Goal: Understand process/instructions: Learn about a topic

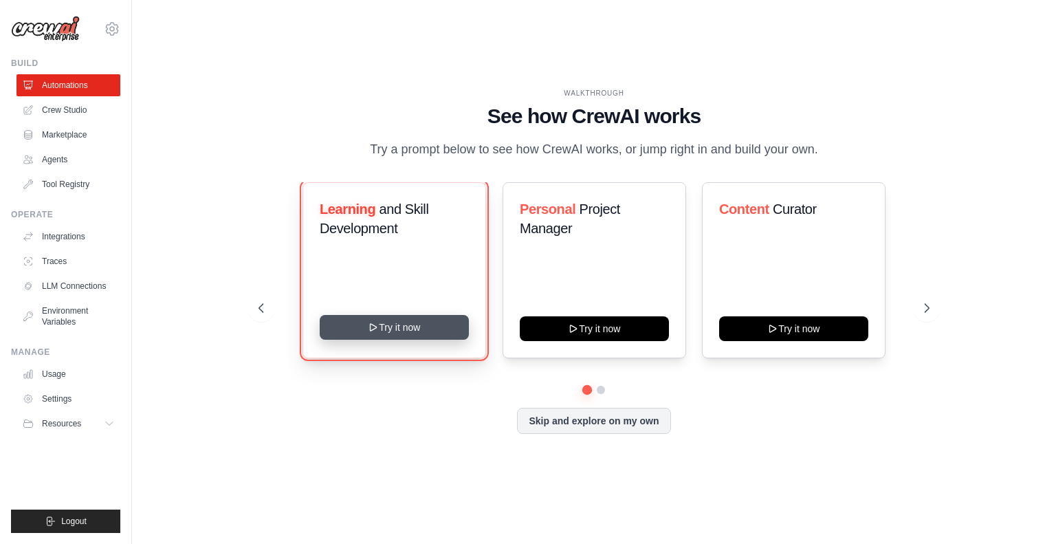
click at [386, 329] on button "Try it now" at bounding box center [394, 327] width 149 height 25
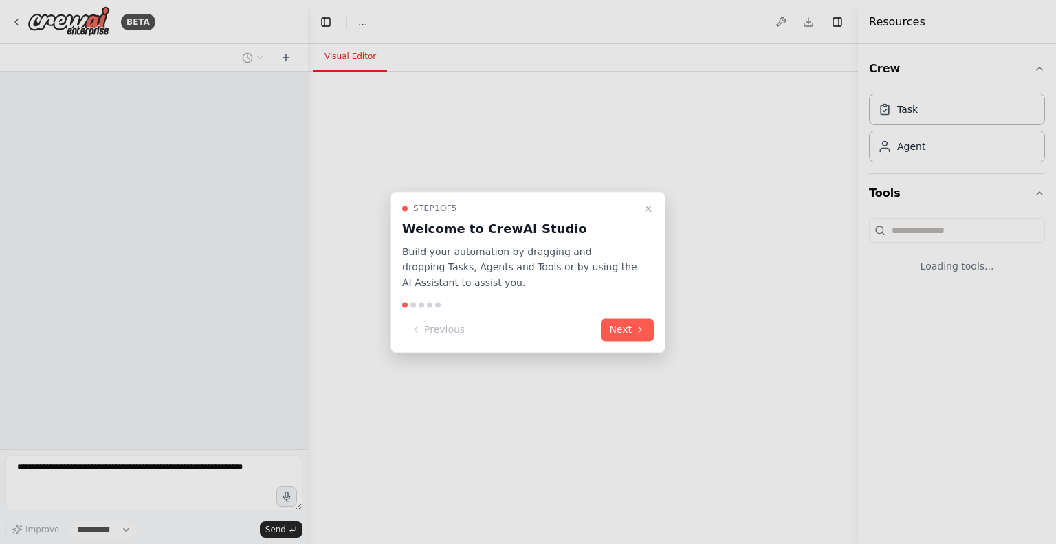
select select "****"
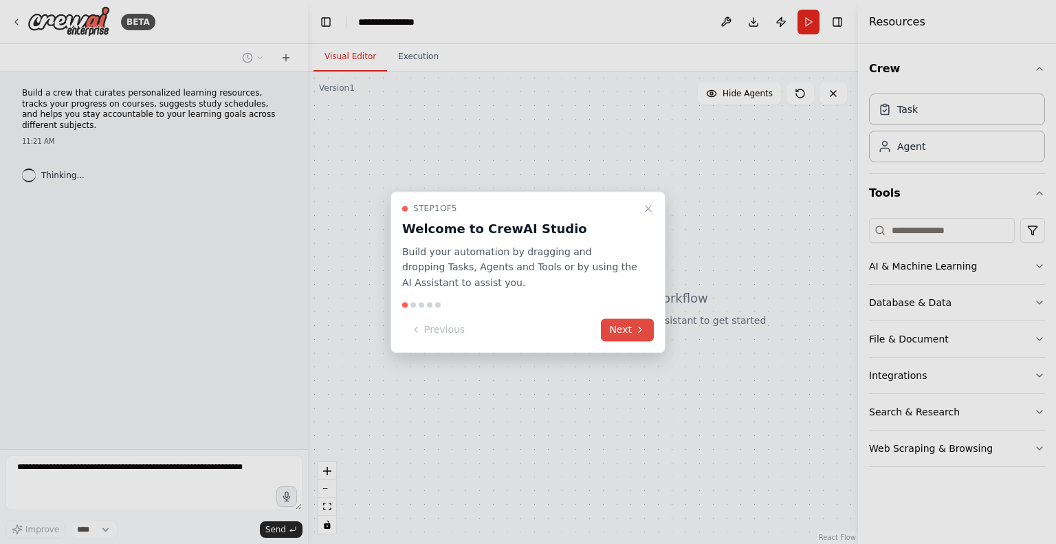
click at [630, 327] on button "Next" at bounding box center [627, 329] width 53 height 23
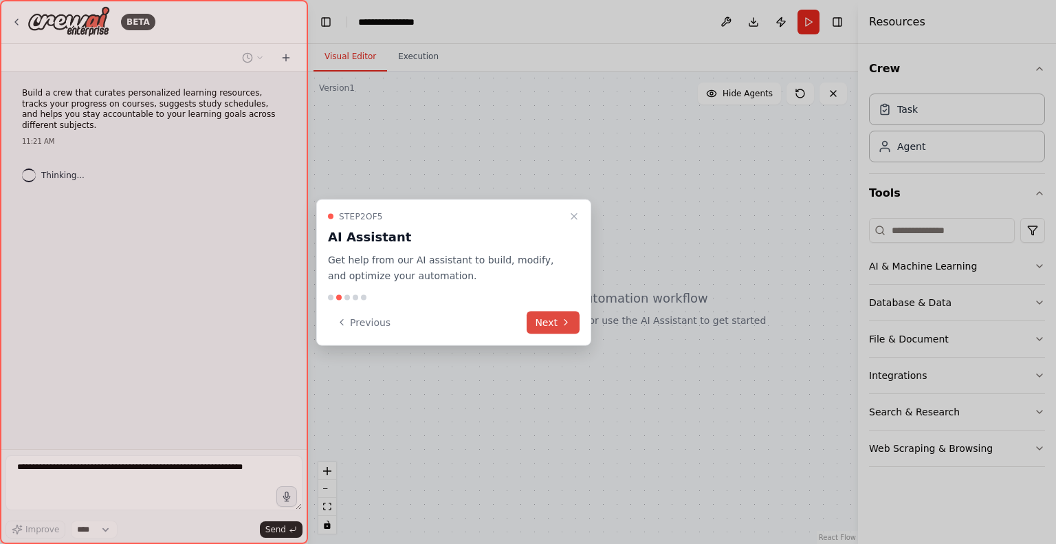
click at [546, 309] on div "Step 2 of 5 AI Assistant Get help from our AI assistant to build, modify, and o…" at bounding box center [453, 272] width 275 height 146
click at [555, 329] on button "Next" at bounding box center [553, 322] width 53 height 23
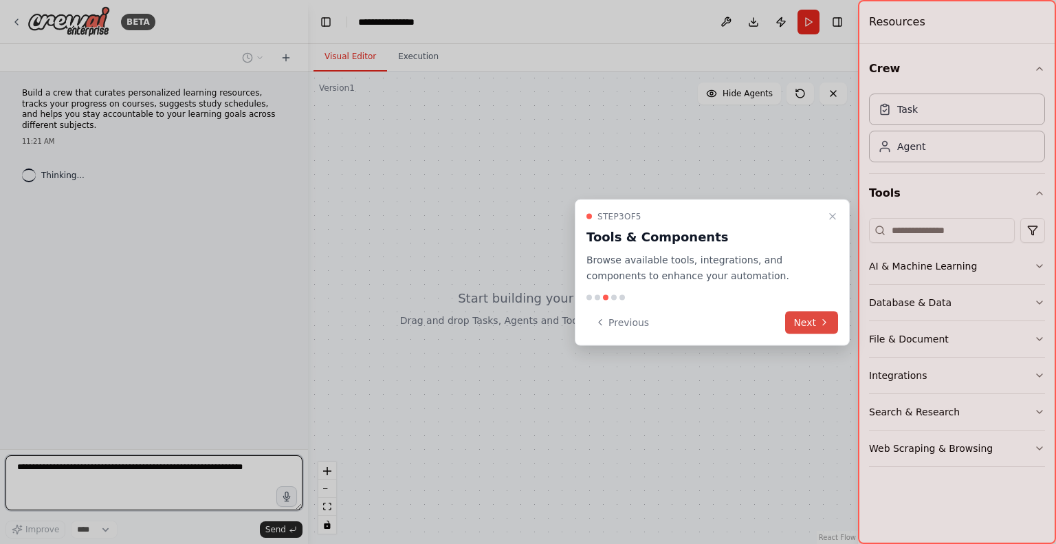
click at [797, 315] on button "Next" at bounding box center [811, 322] width 53 height 23
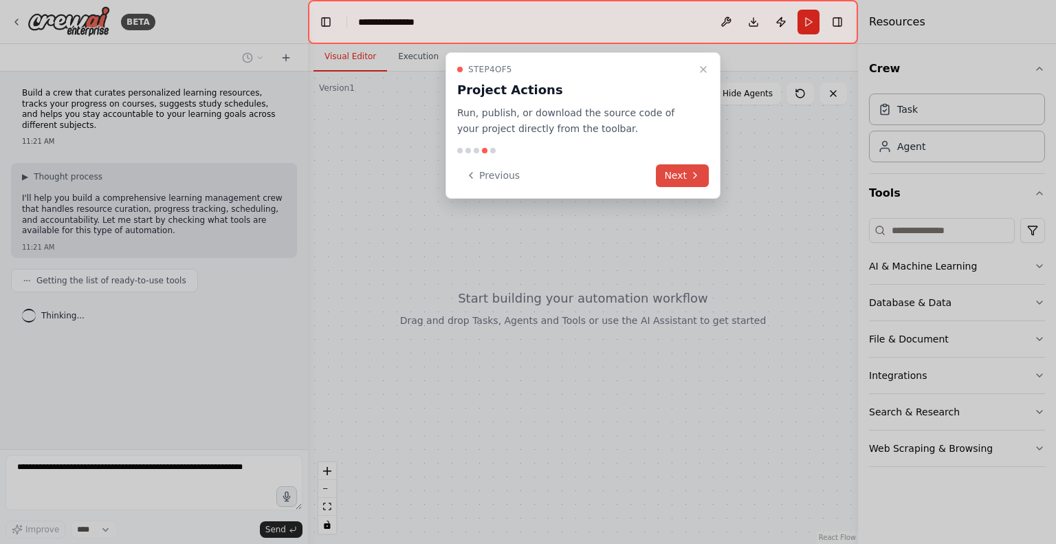
click at [676, 169] on button "Next" at bounding box center [682, 175] width 53 height 23
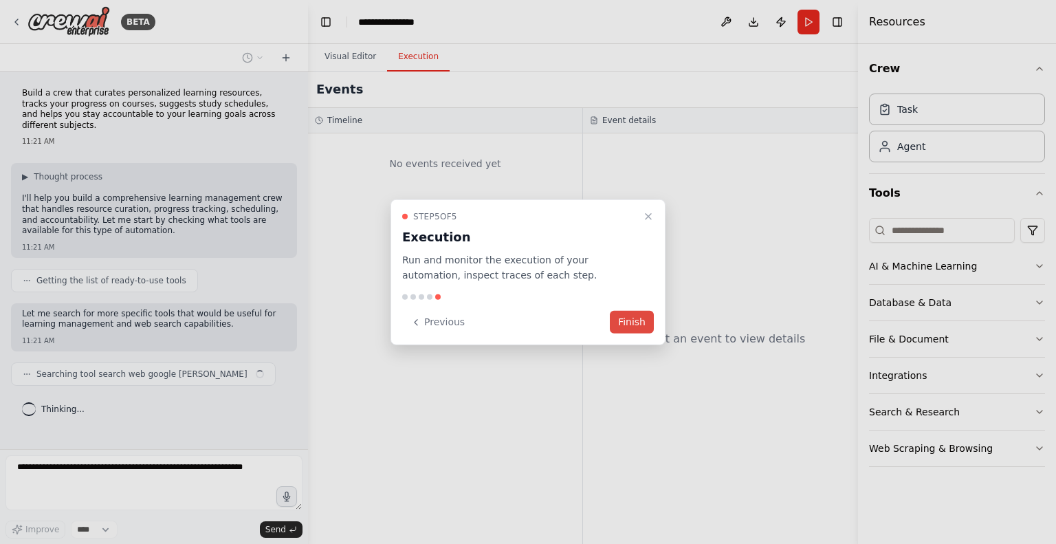
click at [621, 324] on button "Finish" at bounding box center [632, 322] width 44 height 23
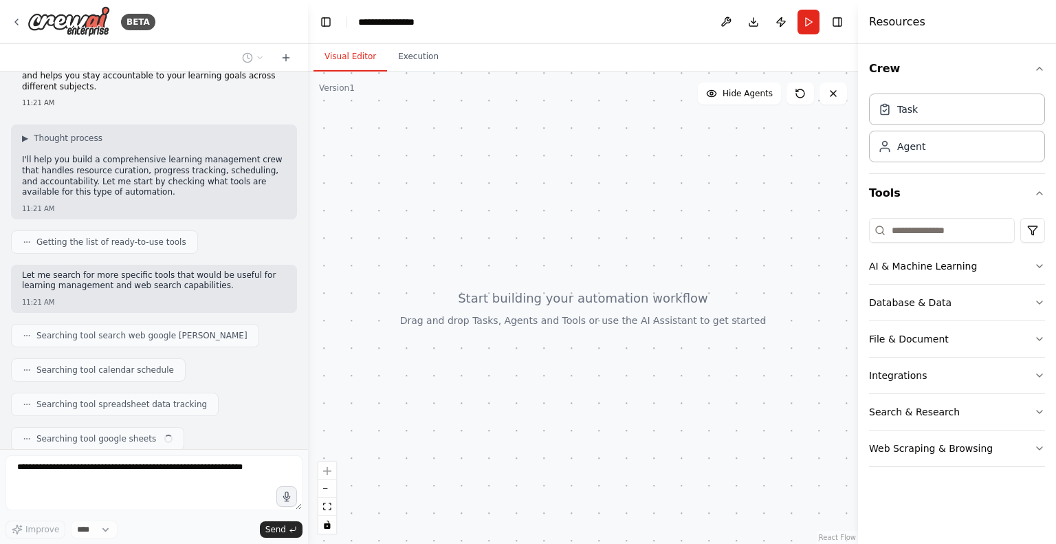
scroll to position [73, 0]
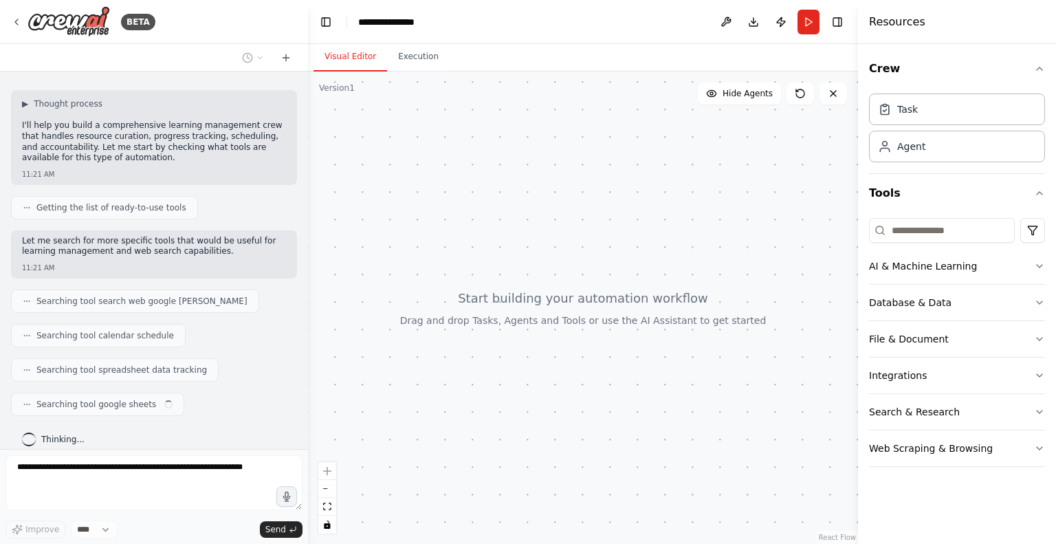
drag, startPoint x: 654, startPoint y: 250, endPoint x: 668, endPoint y: 380, distance: 131.3
click at [740, 541] on div at bounding box center [583, 307] width 550 height 472
